Goal: Information Seeking & Learning: Find specific fact

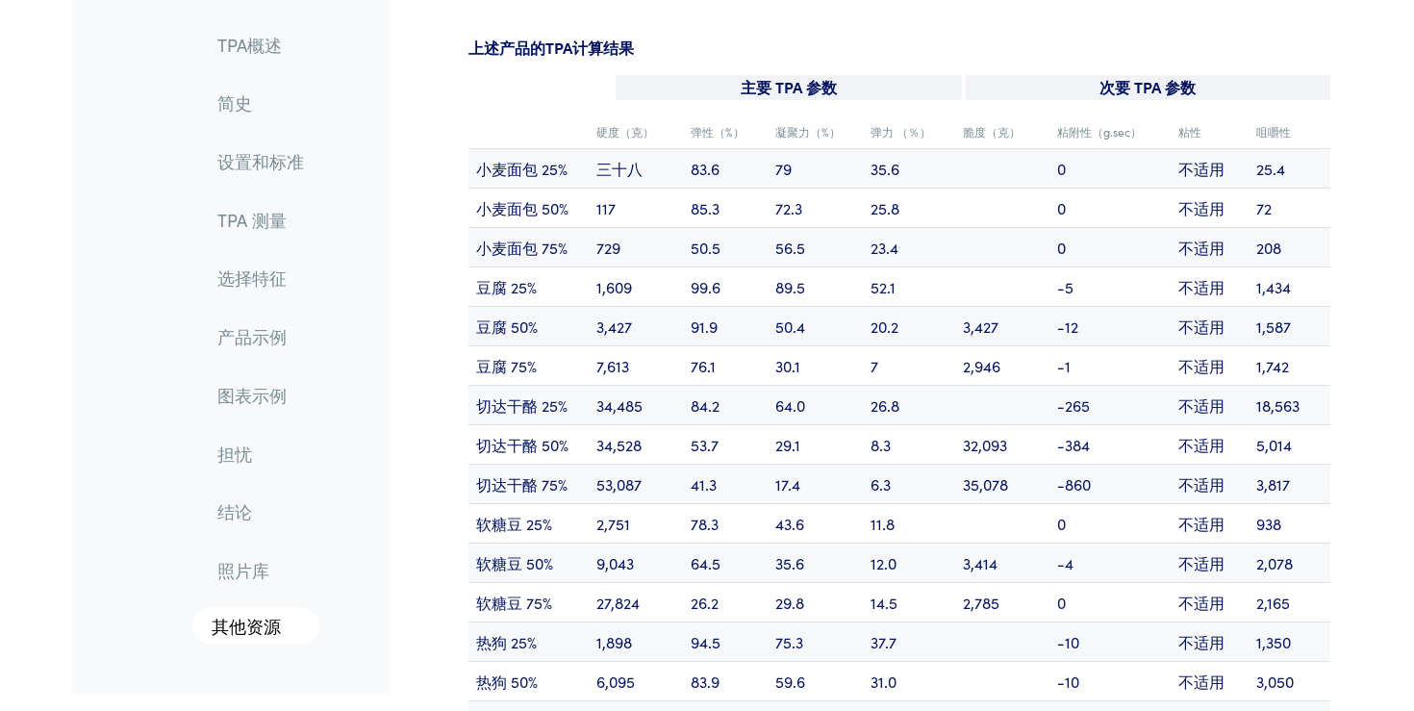
scroll to position [18000, 0]
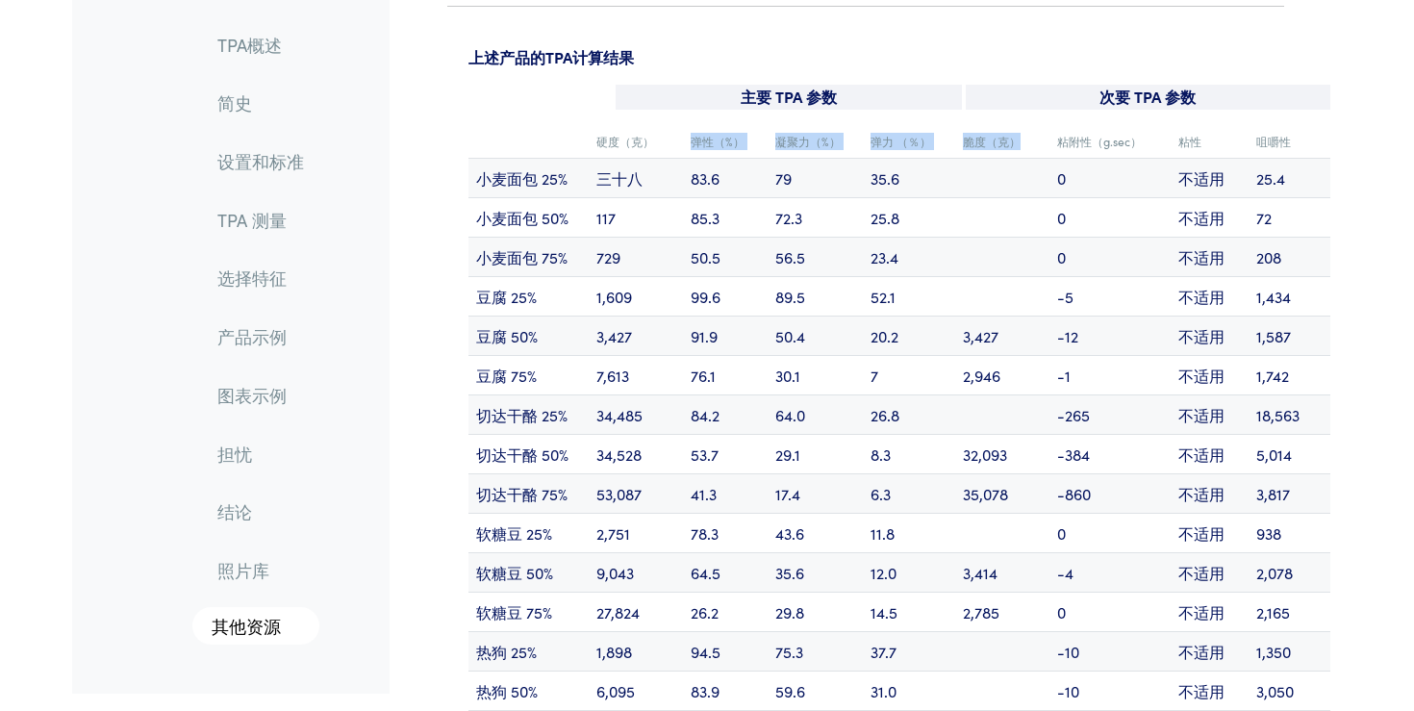
drag, startPoint x: 685, startPoint y: 120, endPoint x: 1030, endPoint y: 125, distance: 345.3
click at [1030, 125] on tr "硬度（克） 弹性（%） 凝聚力（%） 弹力 （％） 脆度（克） 粘附性（g.sec） 粘性 咀嚼性" at bounding box center [899, 142] width 862 height 34
click at [1030, 125] on td "脆度（克）" at bounding box center [1002, 142] width 94 height 34
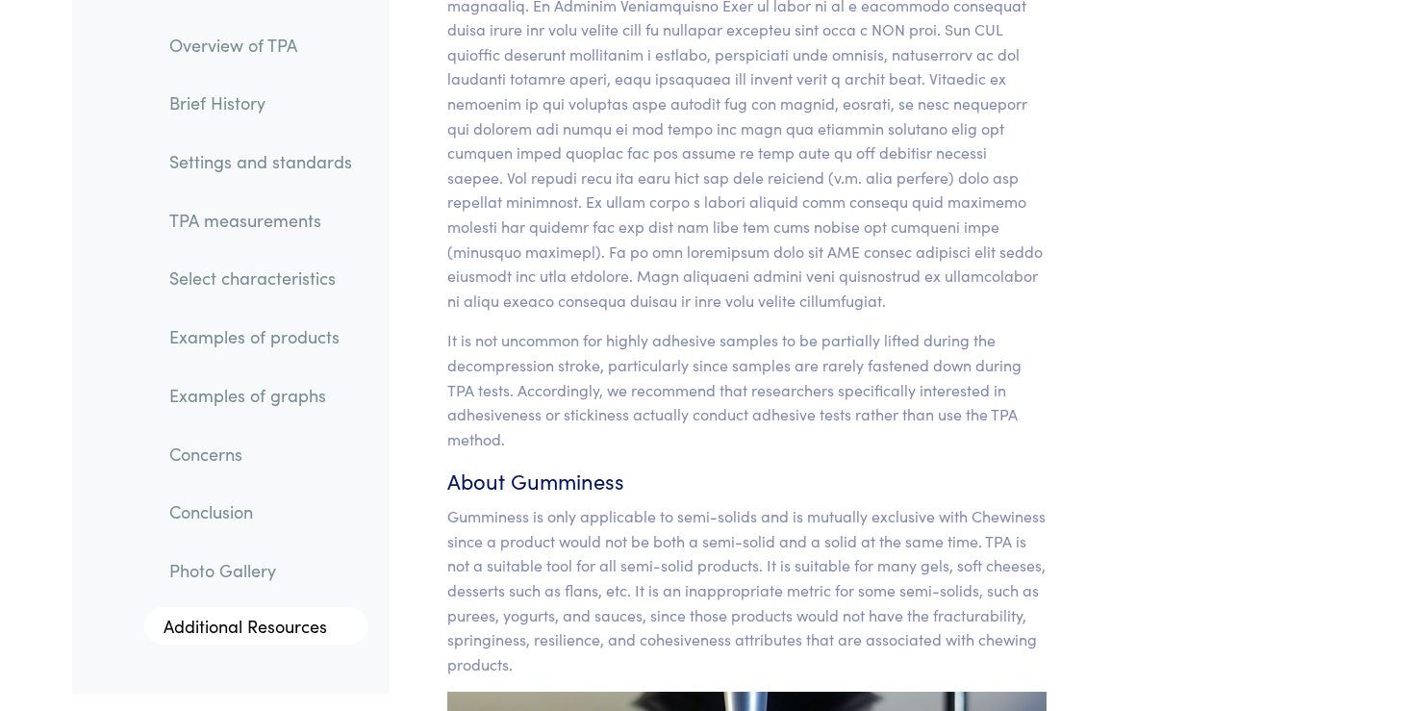
scroll to position [23114, 0]
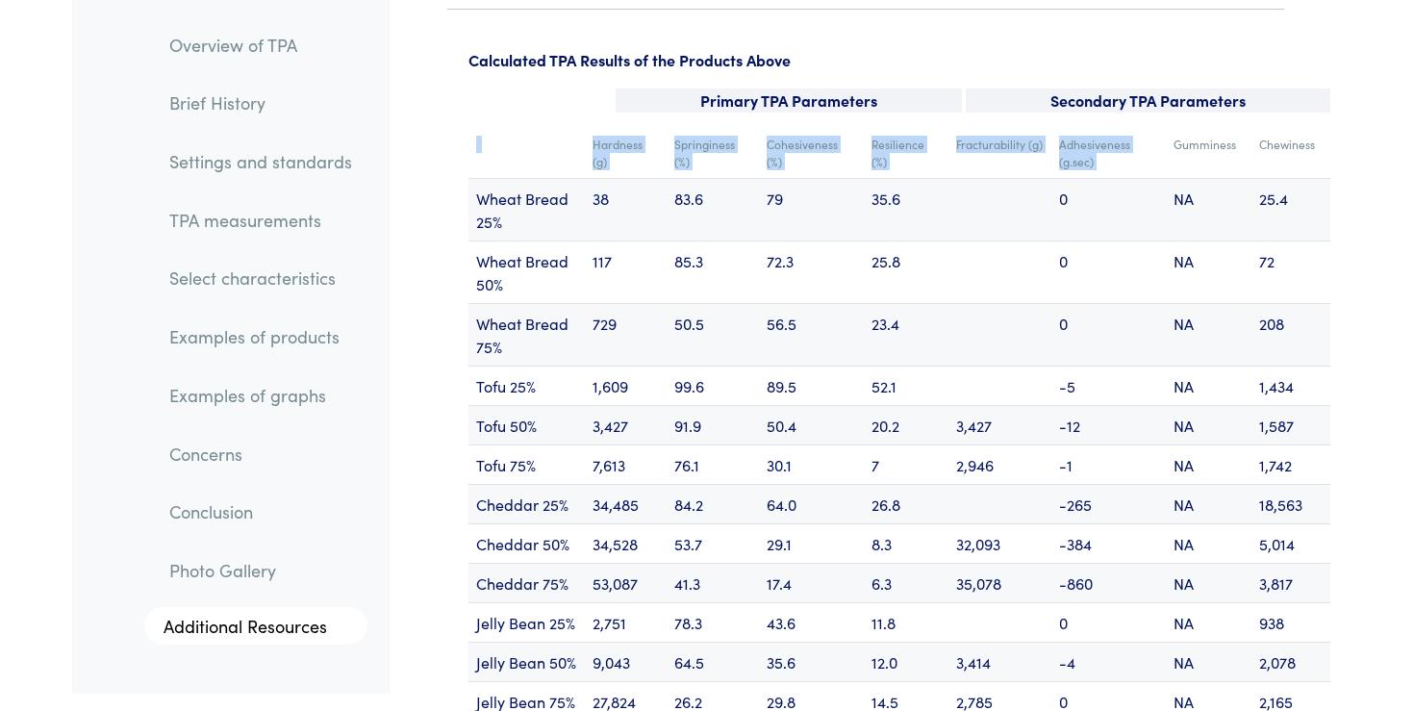
drag, startPoint x: 1175, startPoint y: 127, endPoint x: 1331, endPoint y: 126, distance: 155.8
click at [1331, 128] on div "Hardness (g) Springiness (%) Cohesiveness (%) Resilience (%) Fracturability (g)…" at bounding box center [899, 695] width 885 height 1135
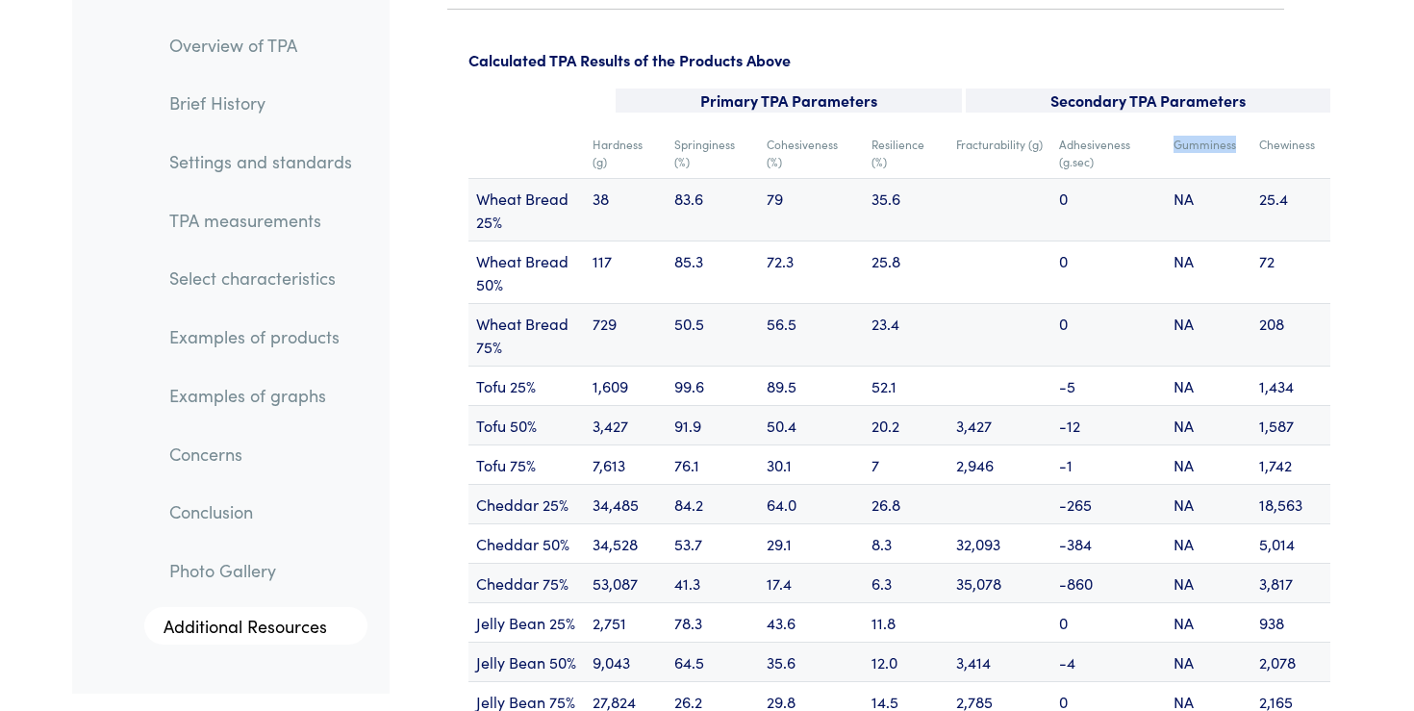
drag, startPoint x: 1176, startPoint y: 123, endPoint x: 1250, endPoint y: 123, distance: 74.1
click at [1250, 128] on td "Gumminess" at bounding box center [1209, 153] width 86 height 51
copy td "Gumminess"
drag, startPoint x: 1260, startPoint y: 121, endPoint x: 1318, endPoint y: 124, distance: 57.8
click at [1318, 128] on td "Chewiness" at bounding box center [1290, 153] width 79 height 51
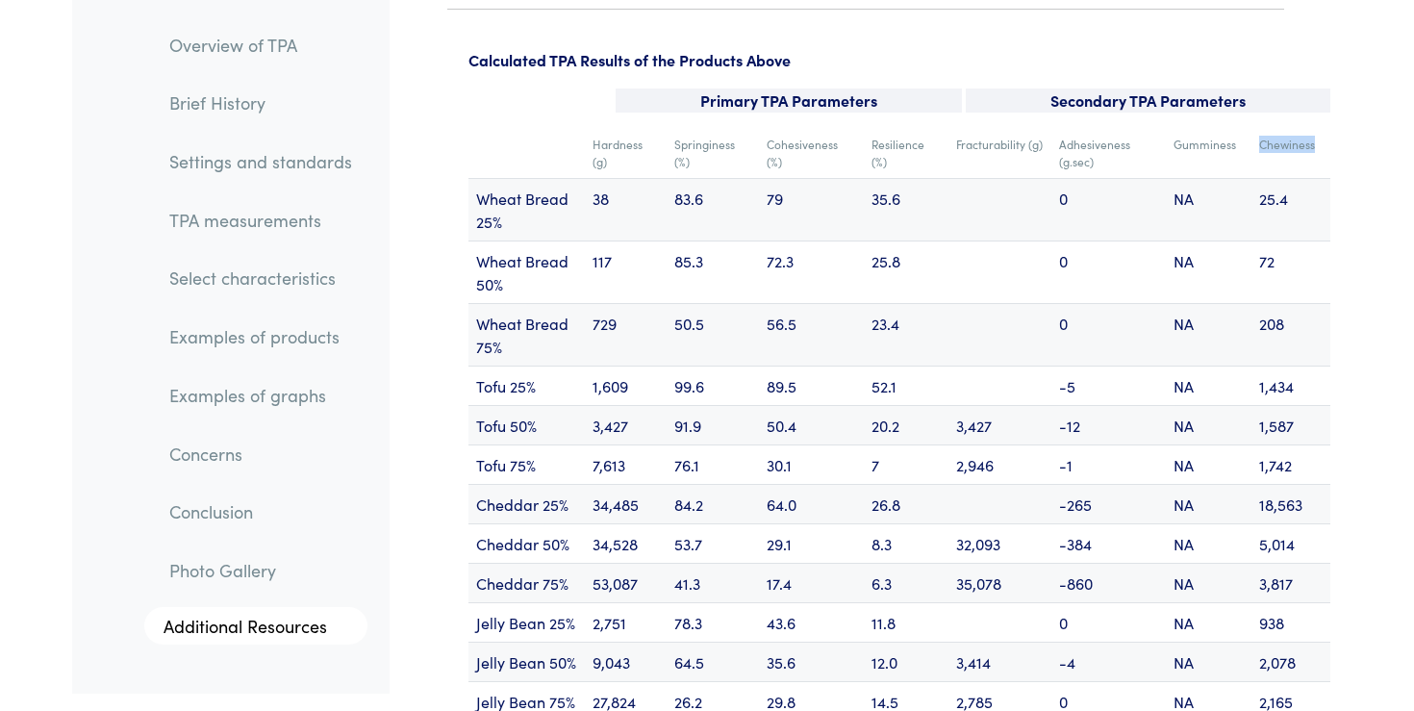
copy td "Chewiness"
